Goal: Task Accomplishment & Management: Manage account settings

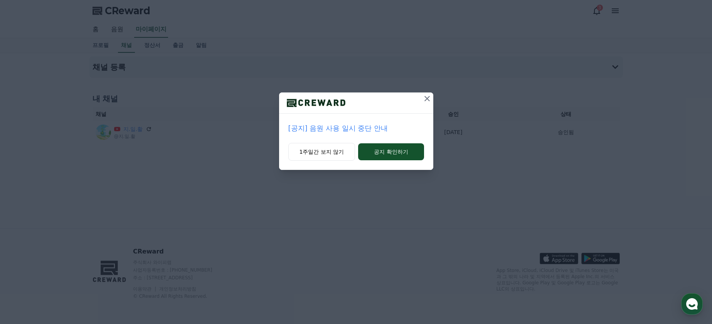
click at [430, 99] on icon at bounding box center [426, 98] width 9 height 9
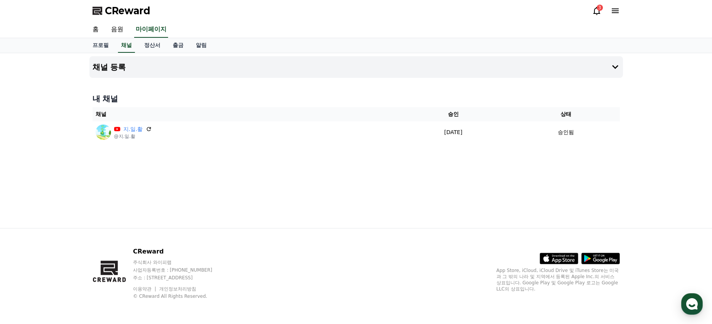
click at [595, 15] on icon at bounding box center [596, 10] width 9 height 9
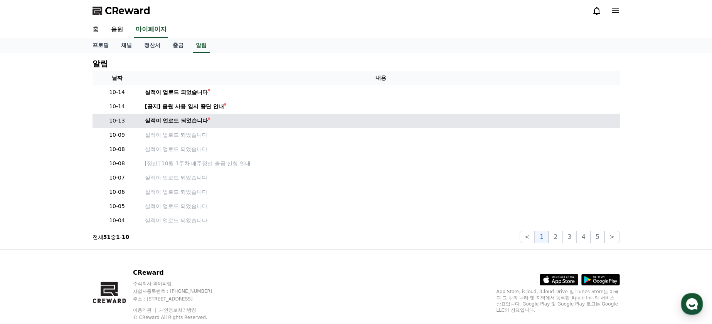
click at [183, 116] on td "실적이 업로드 되었습니다" at bounding box center [381, 121] width 478 height 14
click at [176, 127] on td "실적이 업로드 되었습니다" at bounding box center [381, 121] width 478 height 14
click at [183, 120] on div "실적이 업로드 되었습니다" at bounding box center [176, 121] width 63 height 8
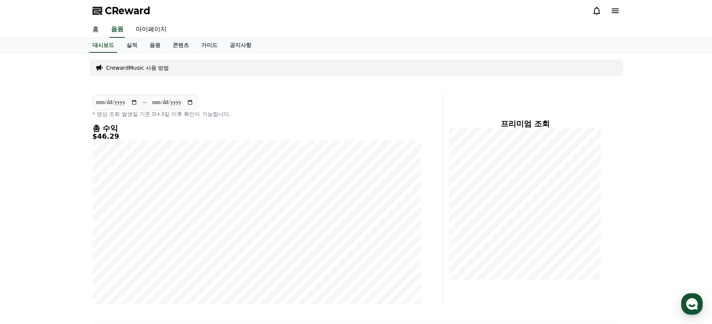
click at [599, 10] on icon at bounding box center [596, 10] width 9 height 9
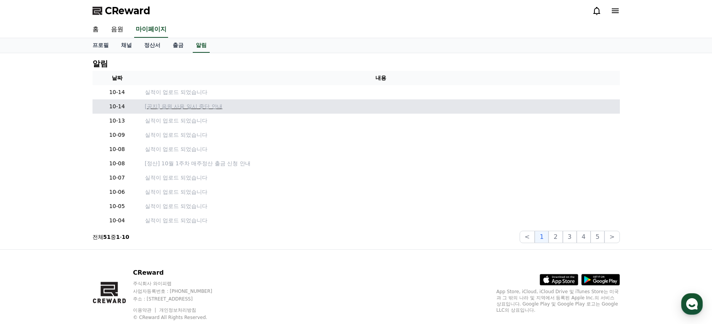
click at [178, 107] on p "[공지] 음원 사용 일시 중단 안내" at bounding box center [381, 106] width 472 height 8
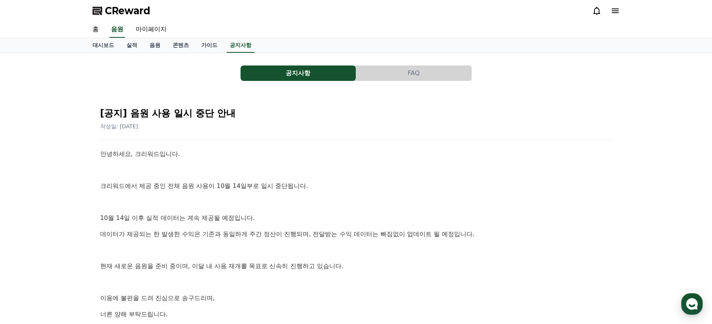
click at [597, 11] on icon at bounding box center [596, 10] width 9 height 9
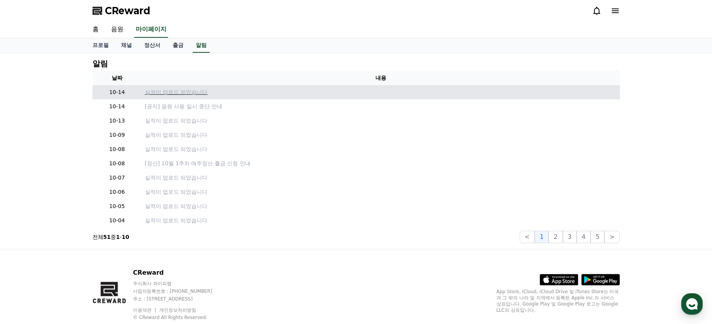
click at [198, 90] on p "실적이 업로드 되었습니다" at bounding box center [381, 92] width 472 height 8
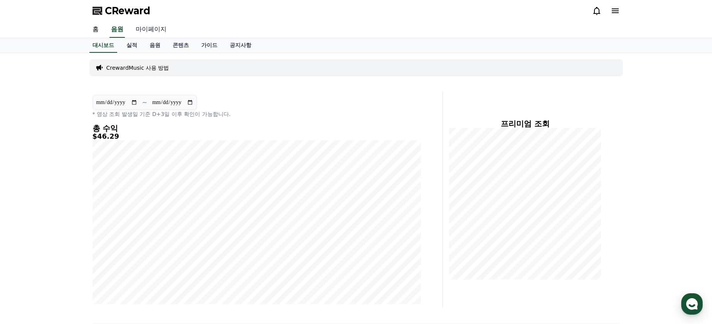
click at [161, 32] on link "마이페이지" at bounding box center [150, 30] width 43 height 16
select select "**********"
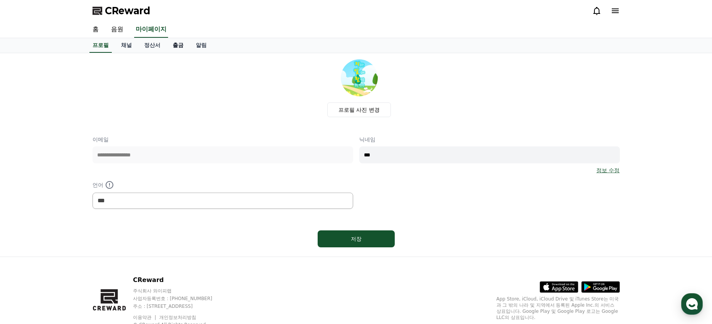
click at [178, 46] on link "출금" at bounding box center [177, 45] width 23 height 15
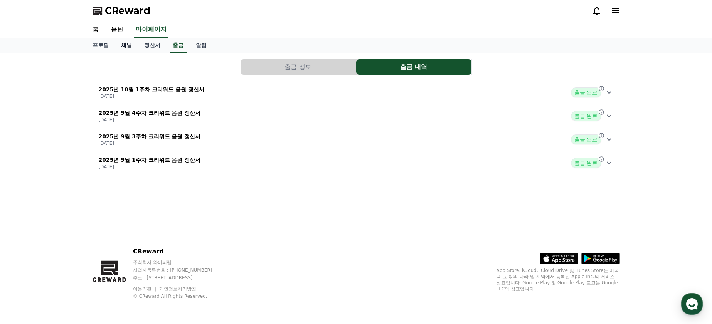
click at [129, 45] on link "채널" at bounding box center [126, 45] width 23 height 15
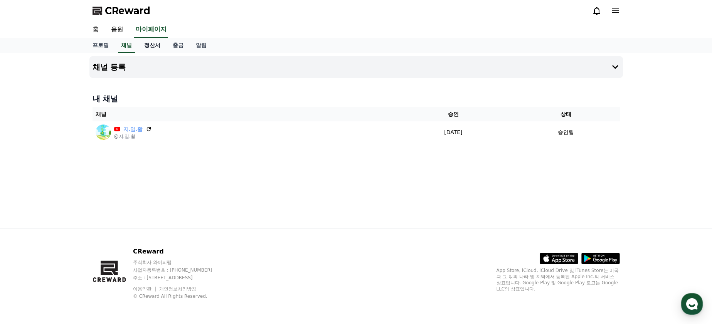
click at [155, 48] on link "정산서" at bounding box center [152, 45] width 29 height 15
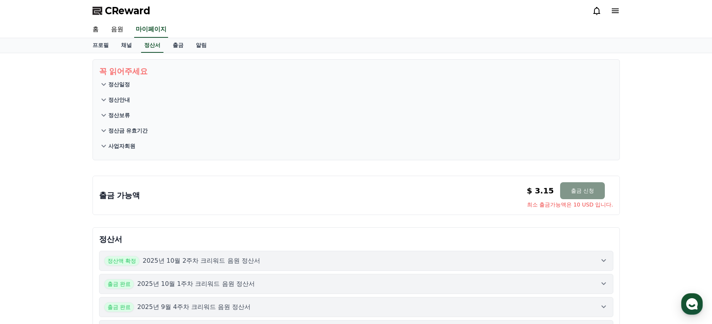
click at [586, 190] on button "출금 신청" at bounding box center [582, 190] width 45 height 17
